Goal: Task Accomplishment & Management: Manage account settings

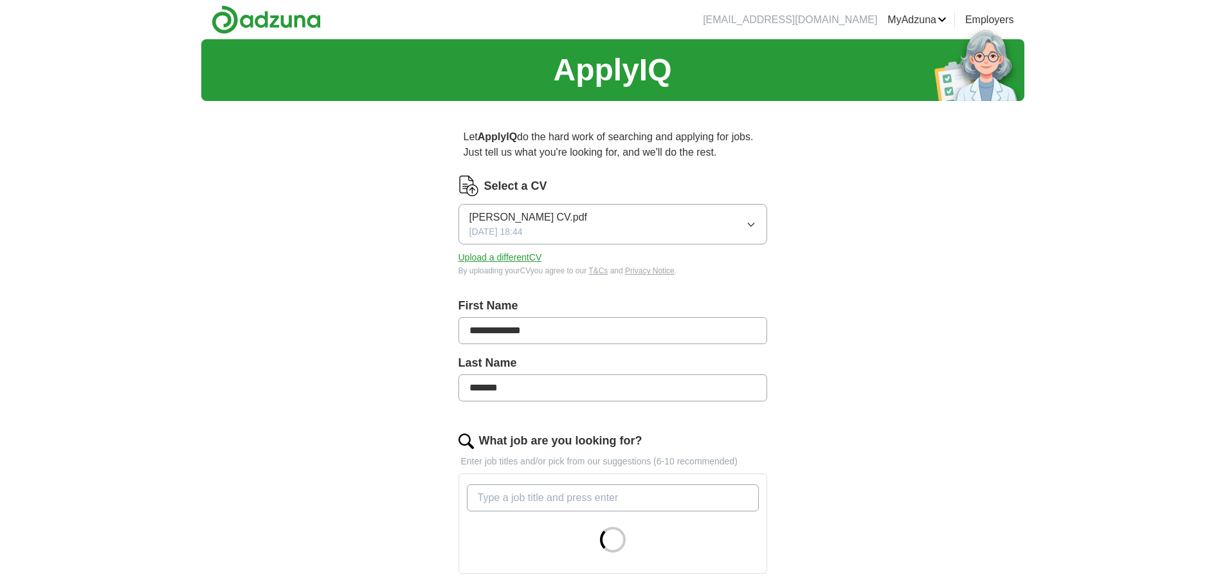
click at [688, 227] on button "[PERSON_NAME] CV.pdf [DATE] 18:44" at bounding box center [613, 224] width 309 height 41
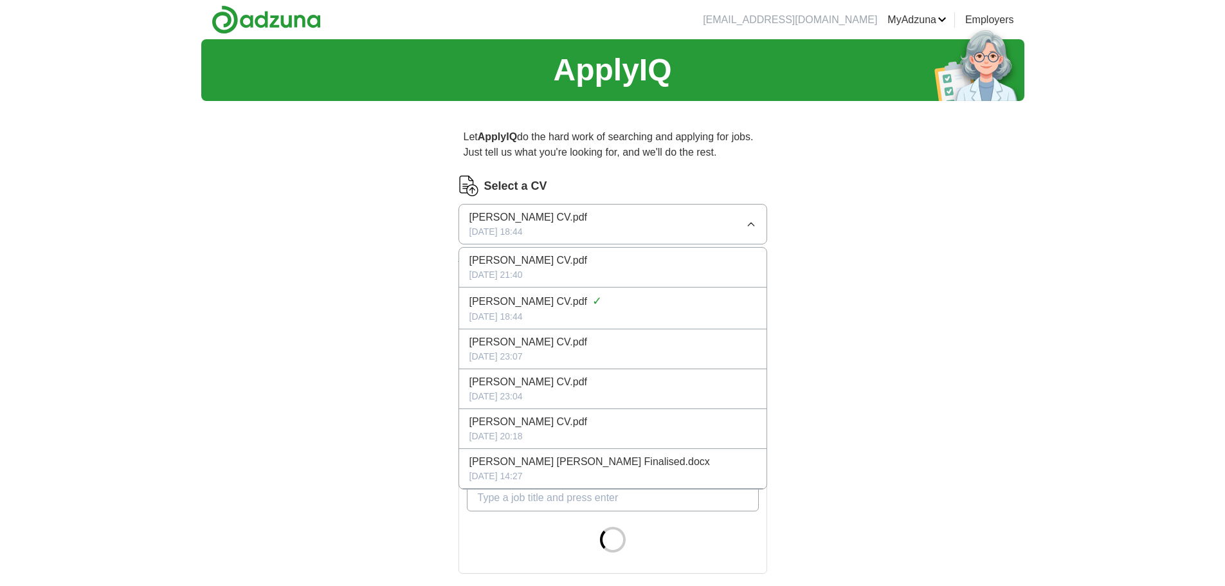
click at [378, 334] on div "**********" at bounding box center [612, 495] width 823 height 913
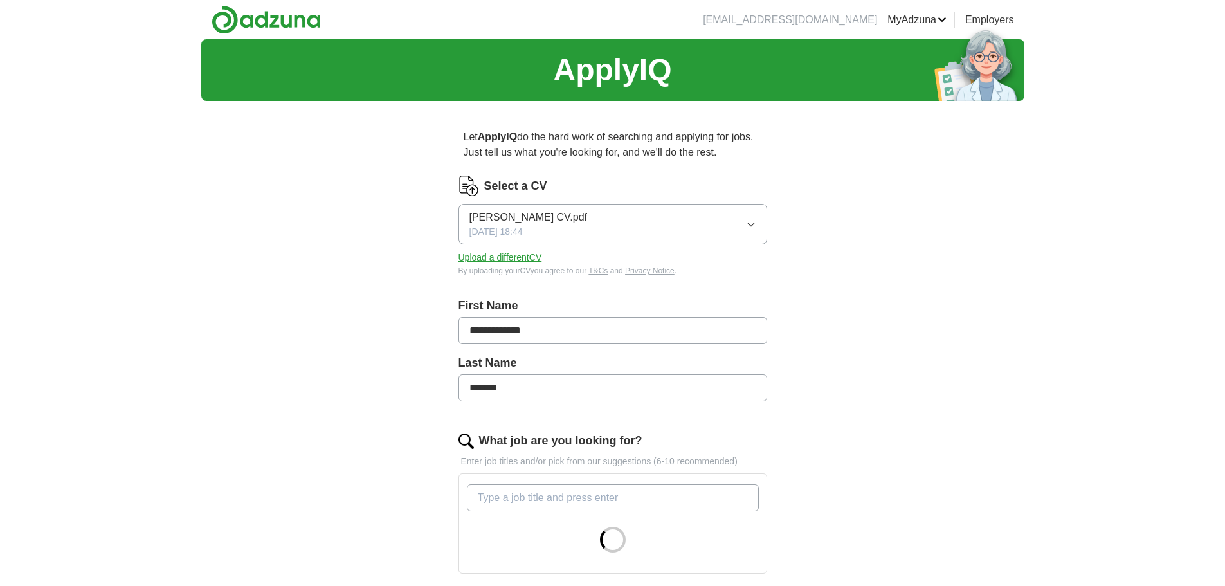
click at [491, 255] on button "Upload a different CV" at bounding box center [501, 258] width 84 height 14
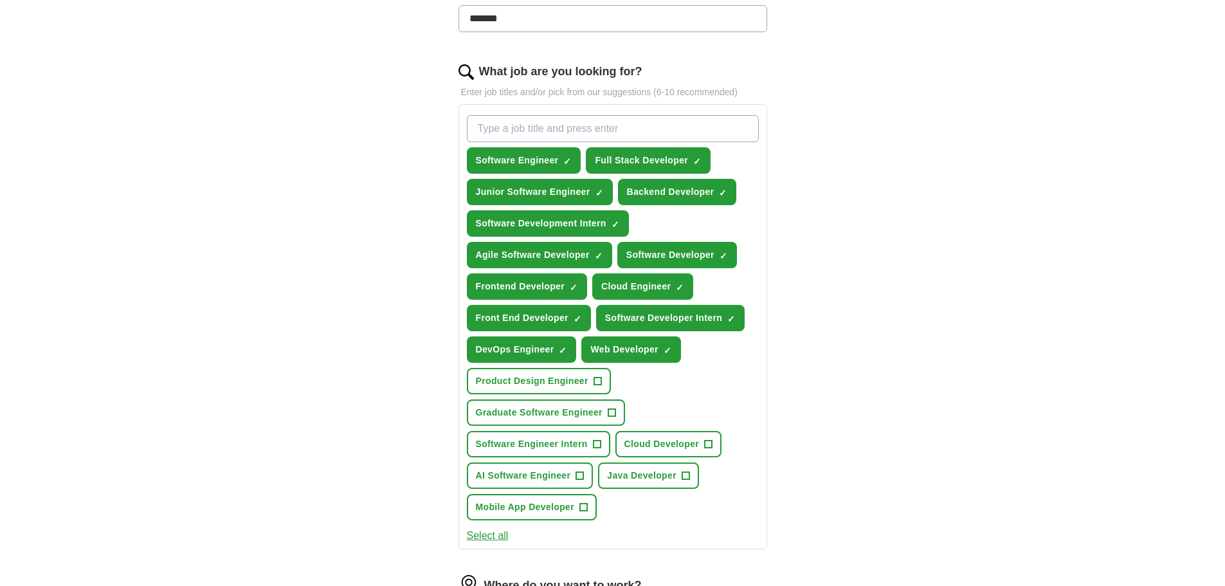
scroll to position [386, 0]
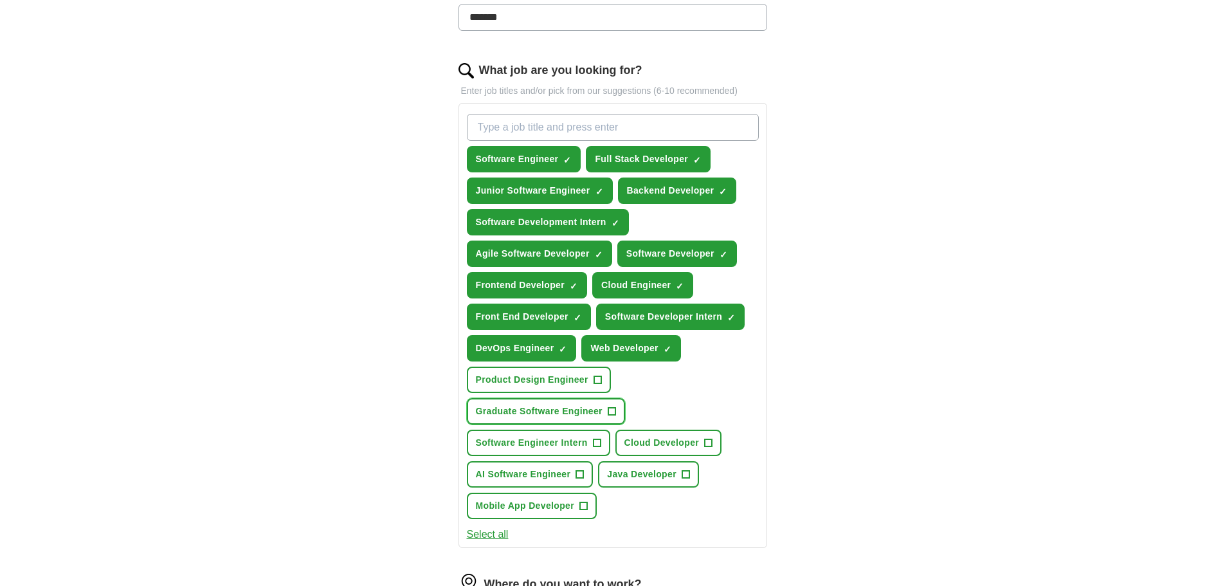
click at [479, 405] on span "Graduate Software Engineer" at bounding box center [539, 412] width 127 height 14
click at [556, 436] on span "Software Engineer Intern" at bounding box center [532, 443] width 112 height 14
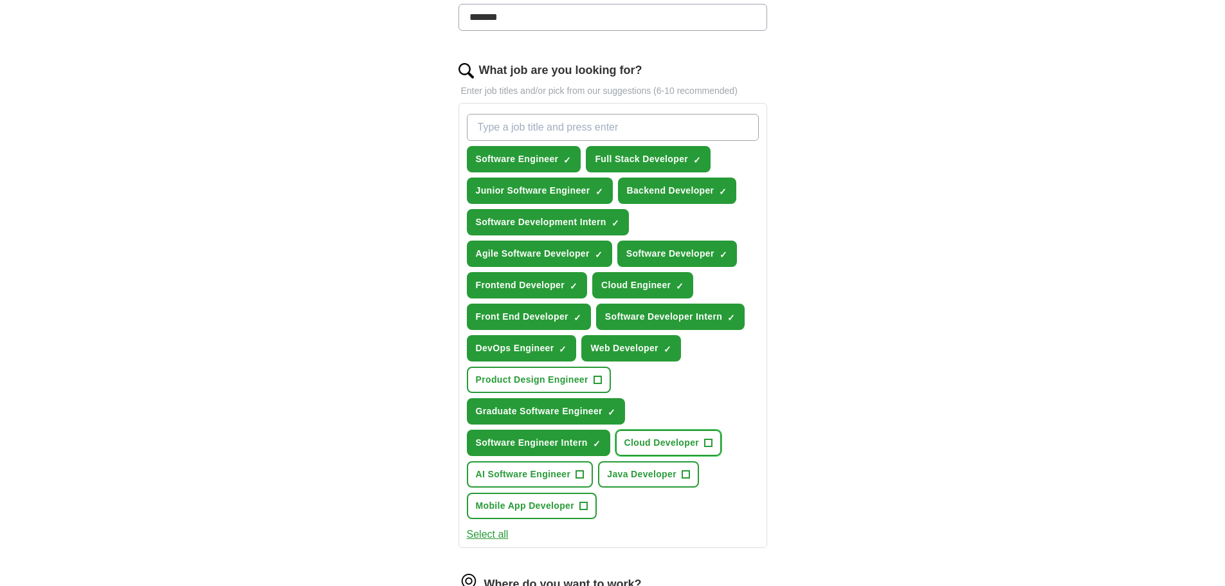
click at [658, 434] on button "Cloud Developer +" at bounding box center [669, 443] width 107 height 26
click at [648, 468] on span "Java Developer" at bounding box center [641, 475] width 69 height 14
click at [543, 499] on span "Mobile App Developer" at bounding box center [525, 506] width 99 height 14
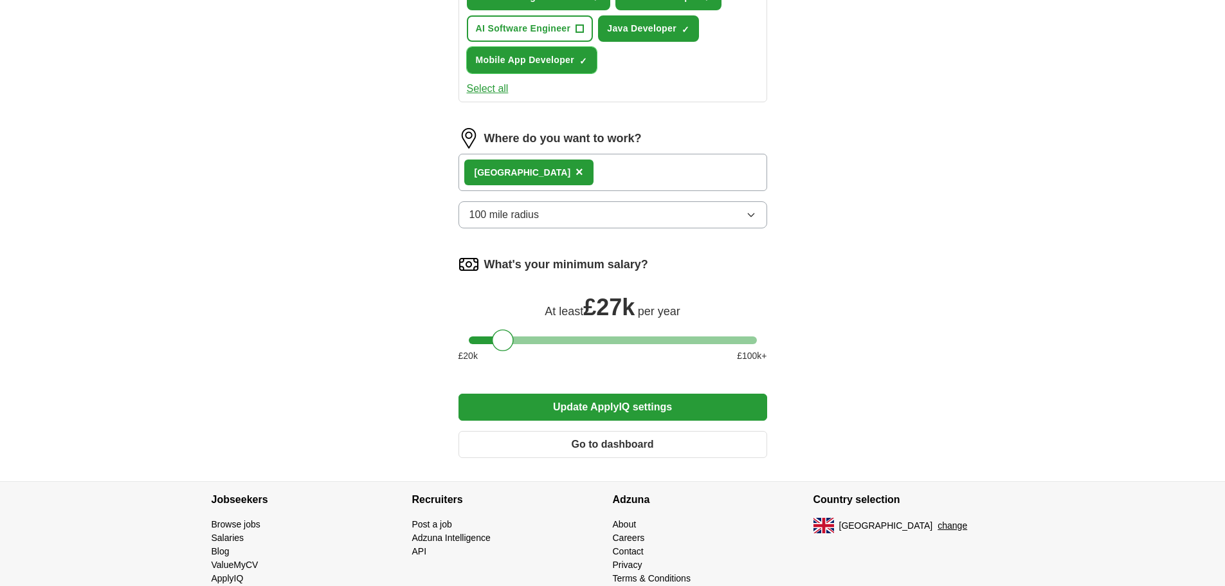
scroll to position [836, 0]
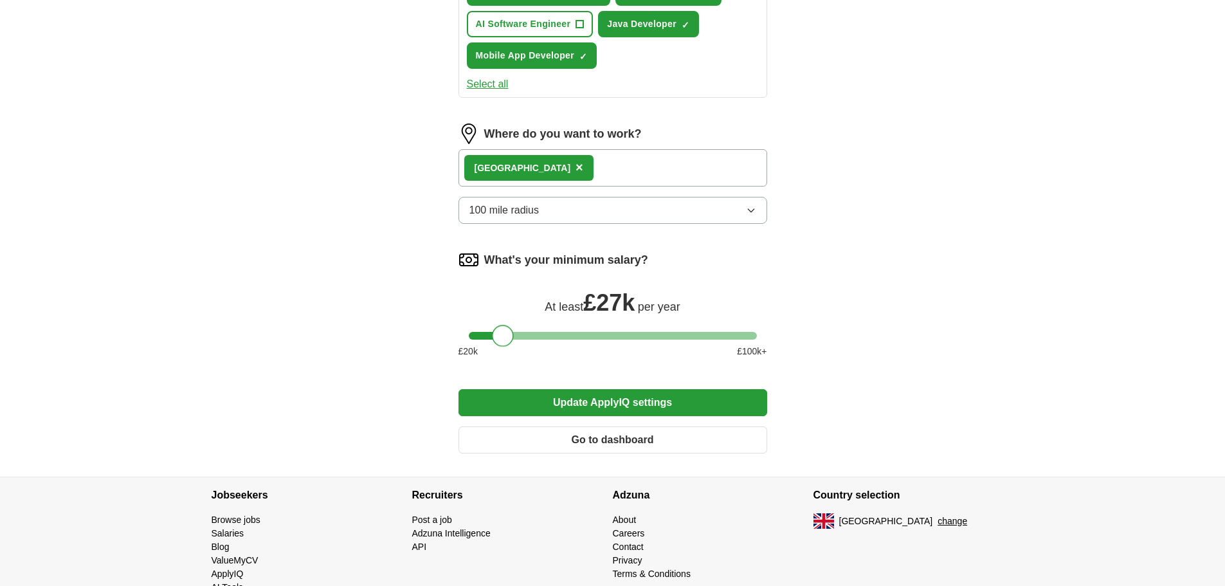
click at [506, 325] on div at bounding box center [503, 336] width 22 height 22
click at [530, 203] on span "100 mile radius" at bounding box center [505, 210] width 70 height 15
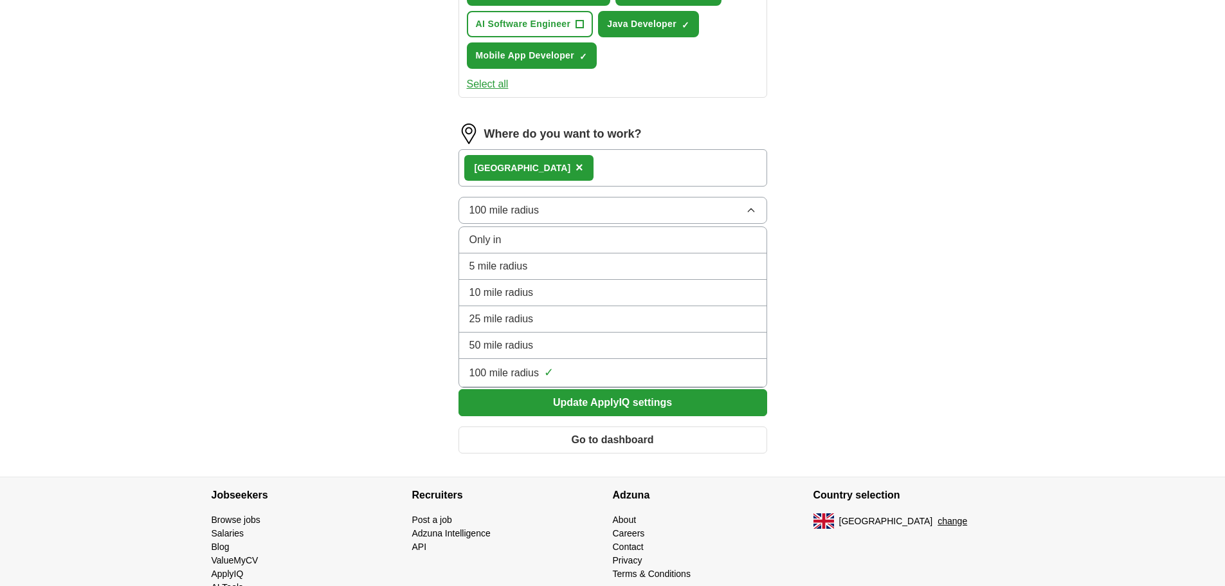
click at [561, 338] on div "50 mile radius" at bounding box center [613, 345] width 287 height 15
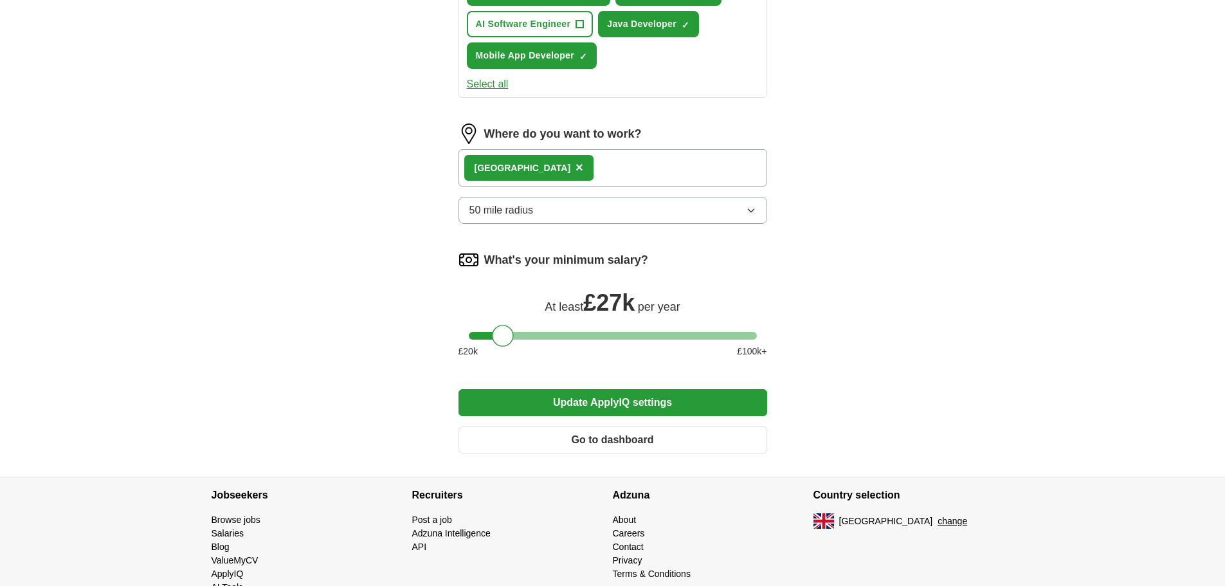
click at [578, 389] on button "Update ApplyIQ settings" at bounding box center [613, 402] width 309 height 27
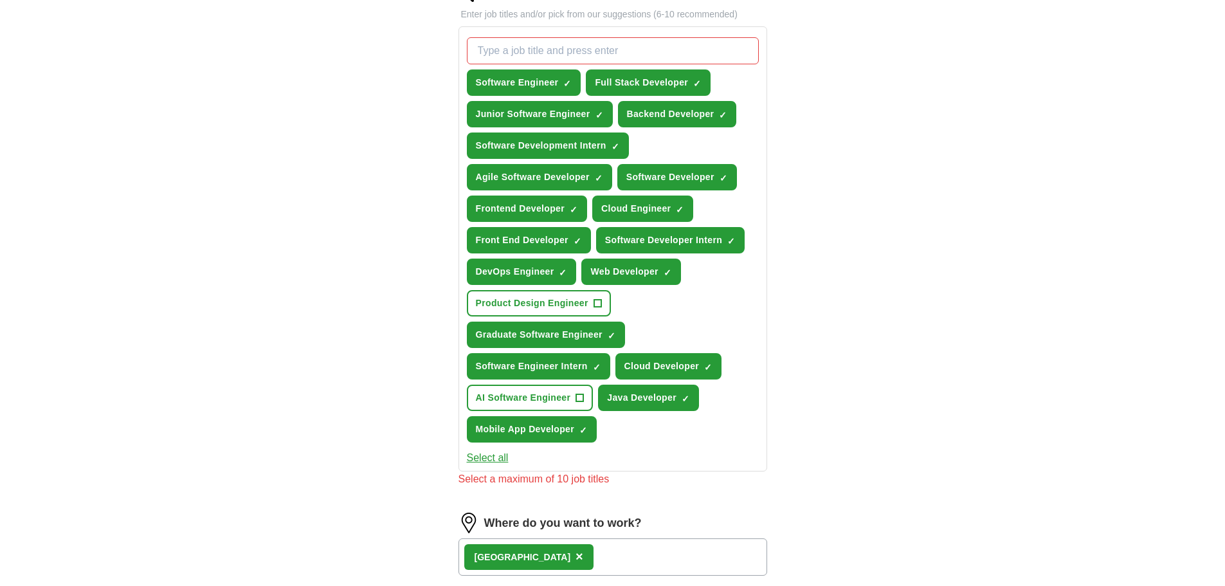
scroll to position [450, 0]
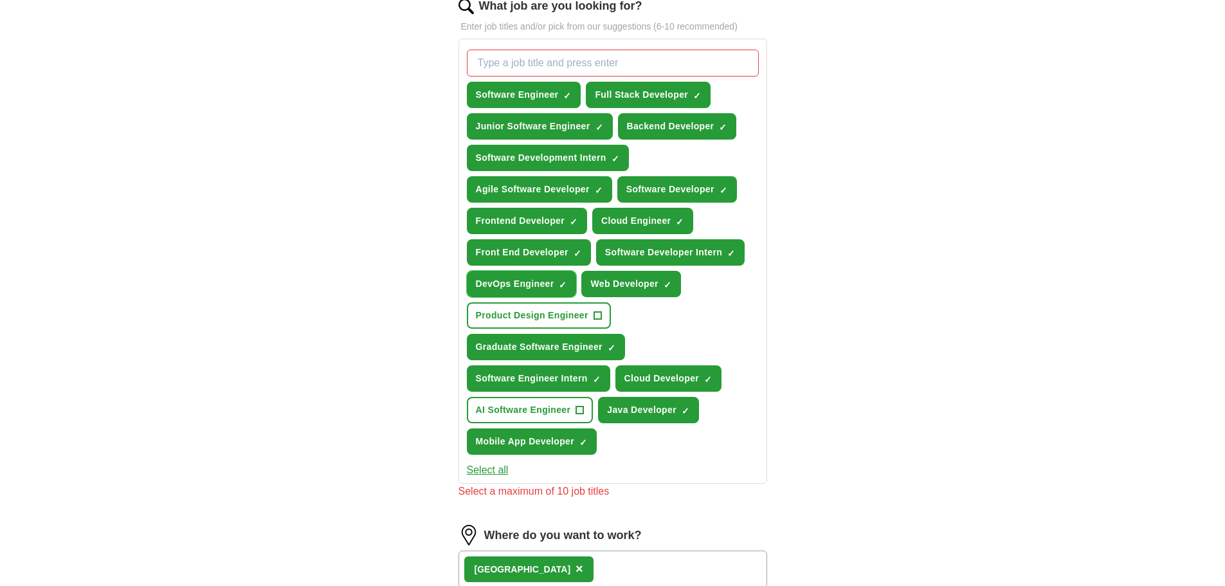
click at [540, 277] on span "DevOps Engineer" at bounding box center [515, 284] width 78 height 14
click at [564, 246] on span "Front End Developer" at bounding box center [522, 253] width 93 height 14
click at [566, 208] on button "Frontend Developer ✓ ×" at bounding box center [527, 221] width 121 height 26
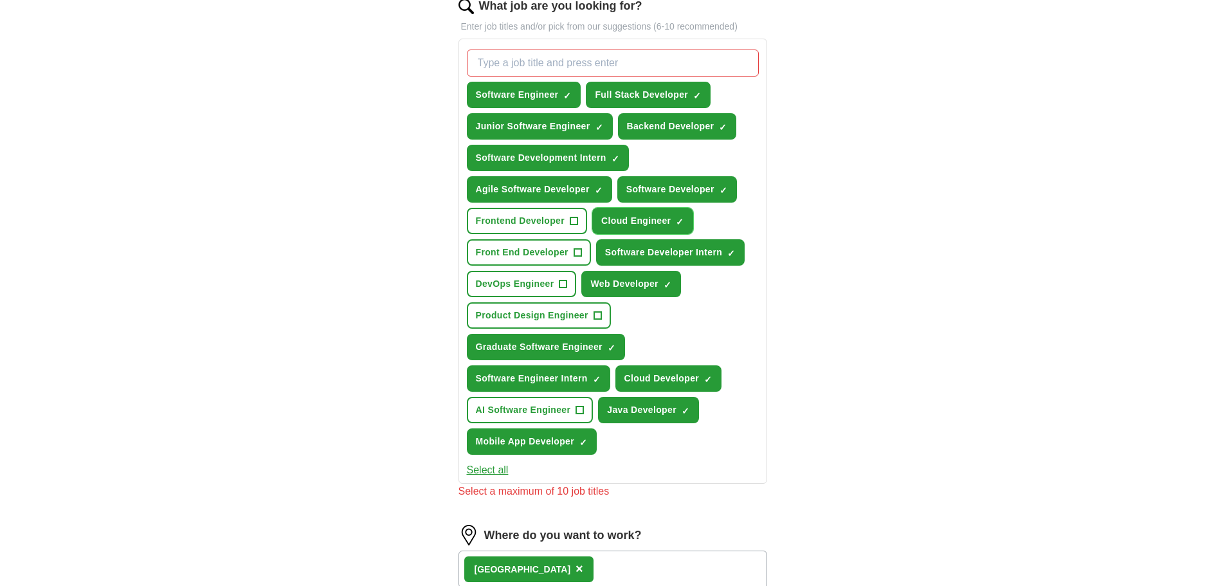
click at [631, 214] on span "Cloud Engineer" at bounding box center [635, 221] width 69 height 14
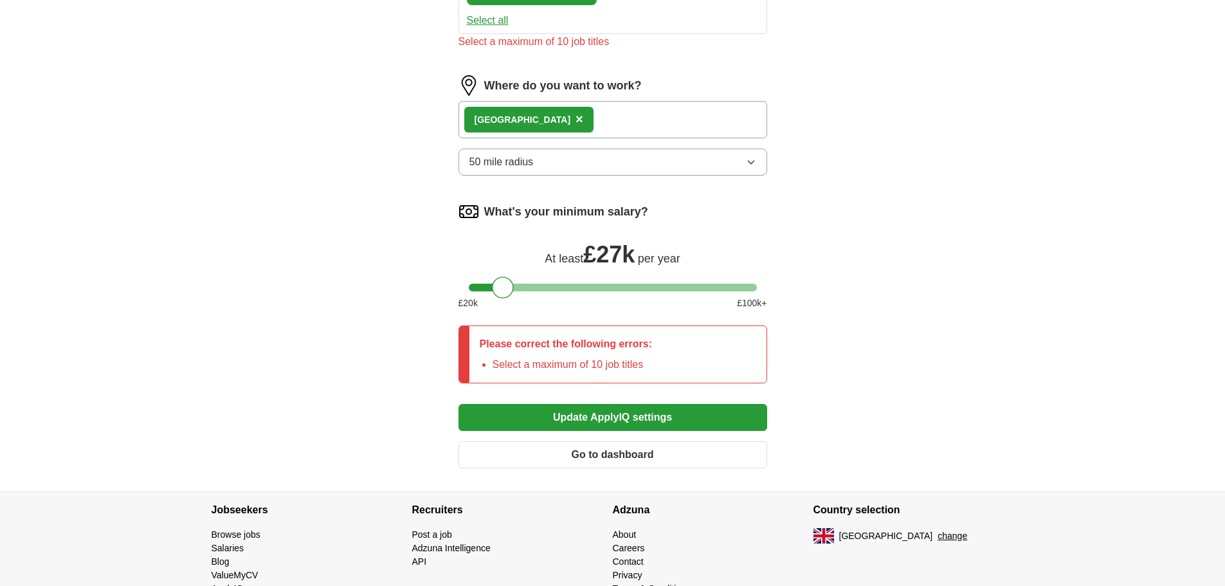
scroll to position [901, 0]
click at [622, 403] on button "Update ApplyIQ settings" at bounding box center [613, 416] width 309 height 27
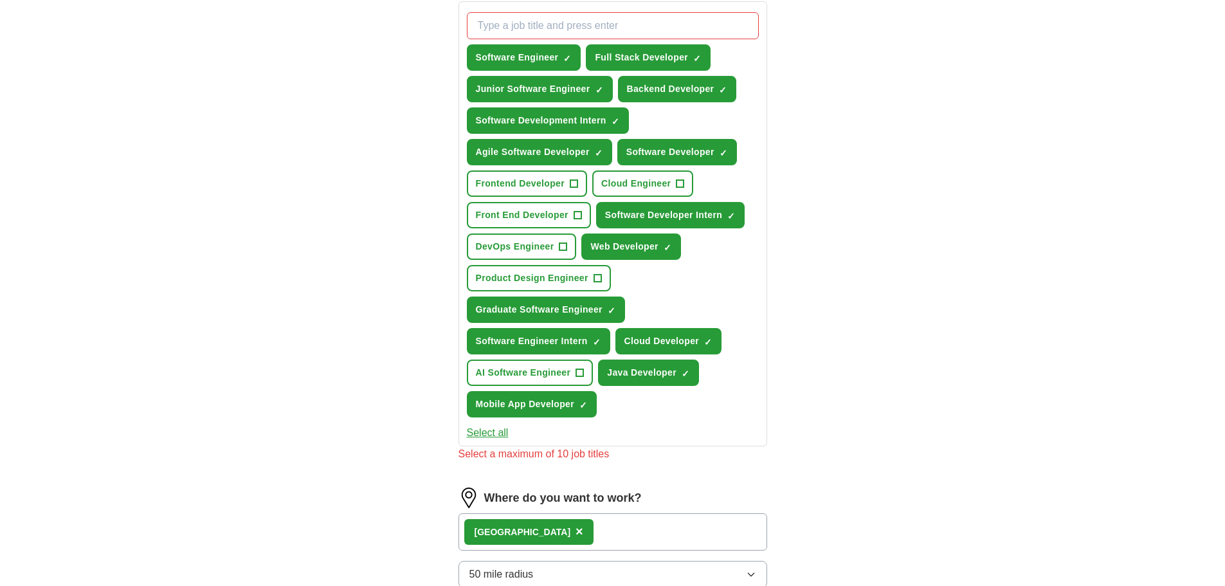
scroll to position [322, 0]
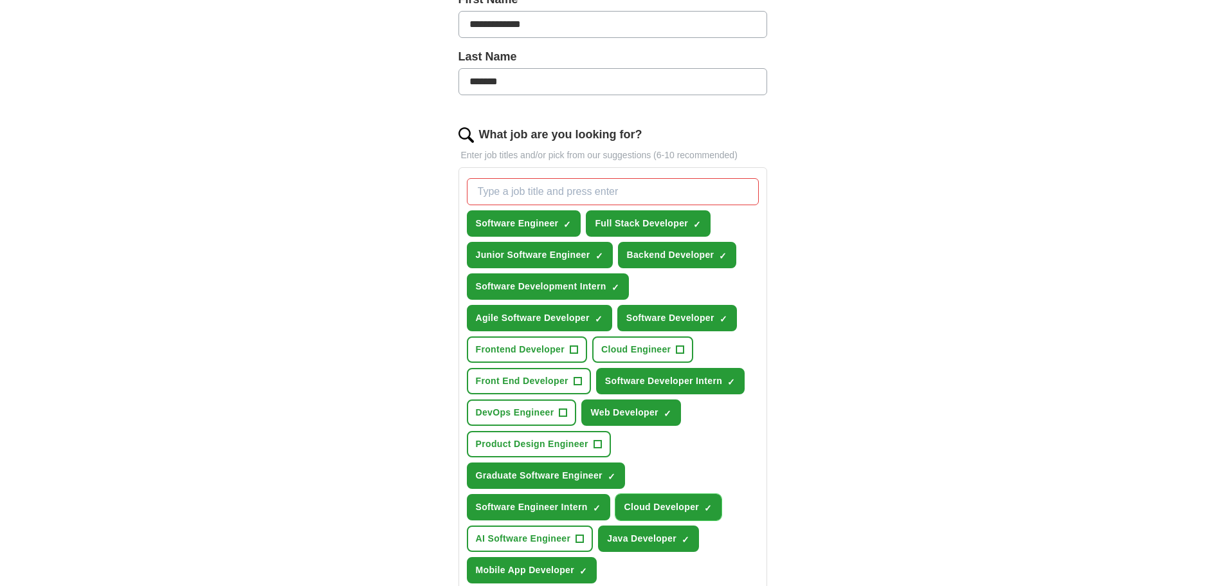
click at [662, 499] on button "Cloud Developer ✓ ×" at bounding box center [669, 507] width 107 height 26
click at [547, 311] on span "Agile Software Developer" at bounding box center [533, 318] width 114 height 14
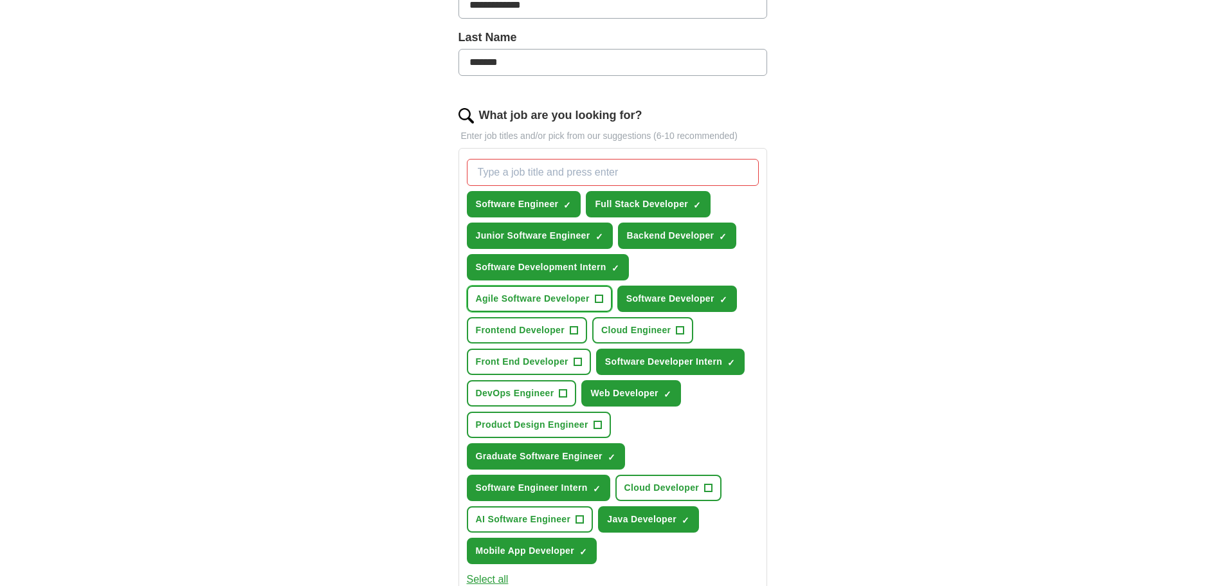
scroll to position [386, 0]
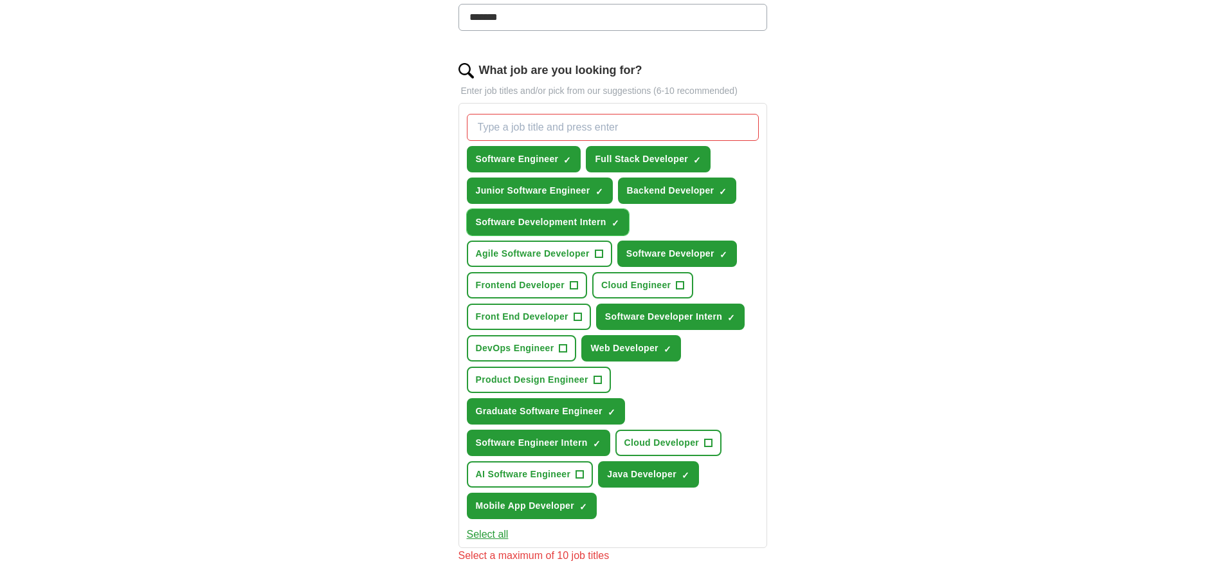
click at [605, 215] on span "Software Development Intern" at bounding box center [541, 222] width 131 height 14
click at [0, 0] on span "×" at bounding box center [0, 0] width 0 height 0
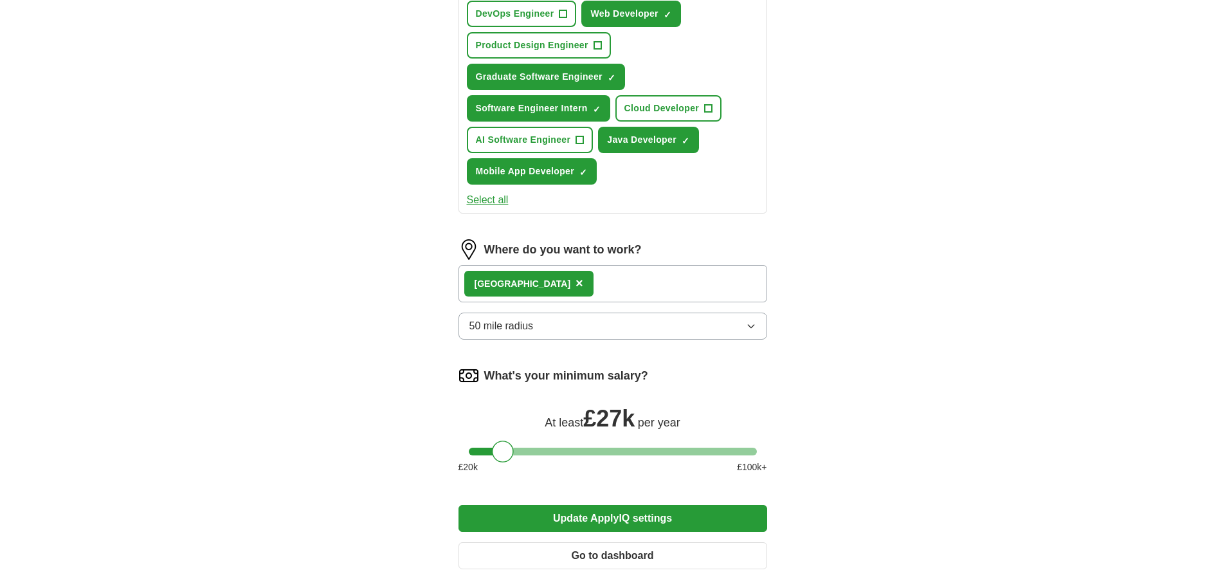
scroll to position [772, 0]
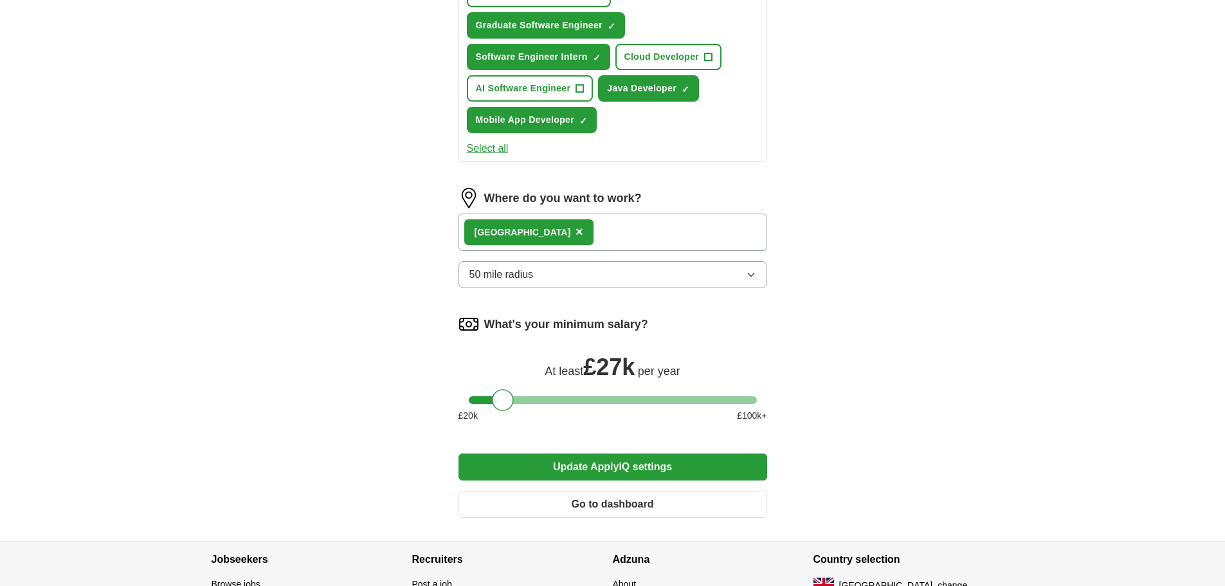
click at [561, 453] on button "Update ApplyIQ settings" at bounding box center [613, 466] width 309 height 27
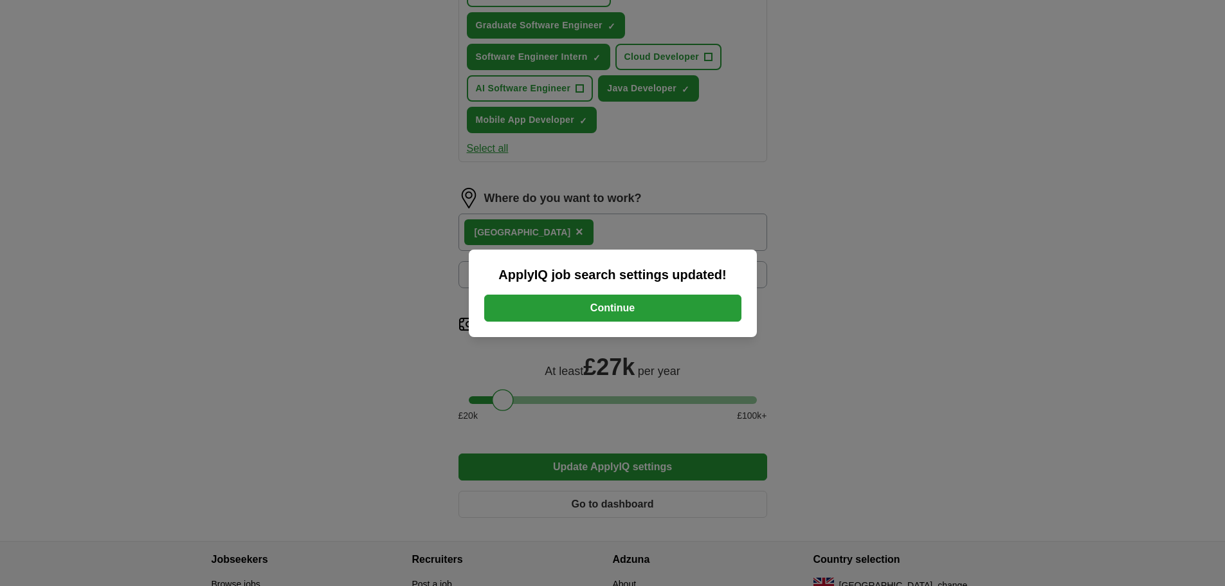
click at [526, 300] on button "Continue" at bounding box center [612, 308] width 257 height 27
